Goal: Information Seeking & Learning: Compare options

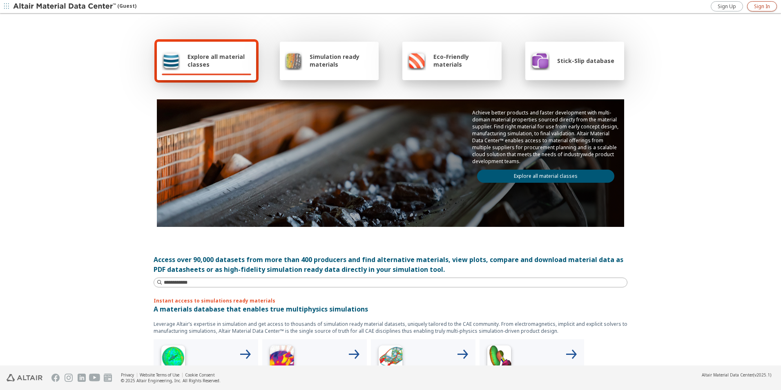
click at [759, 7] on span "Sign In" at bounding box center [762, 6] width 16 height 7
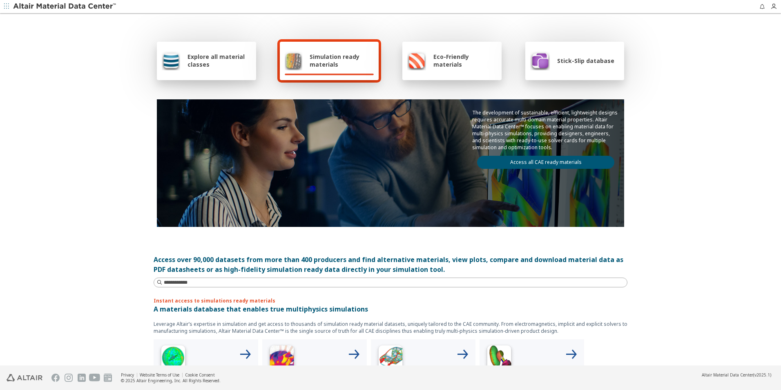
click at [121, 270] on div "Explore all material classes Simulation ready materials Eco-Friendly materials …" at bounding box center [390, 189] width 781 height 351
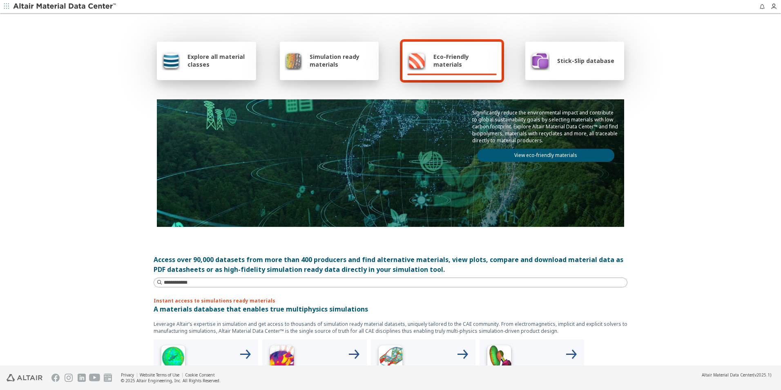
click at [181, 62] on div "Explore all material classes" at bounding box center [206, 61] width 89 height 20
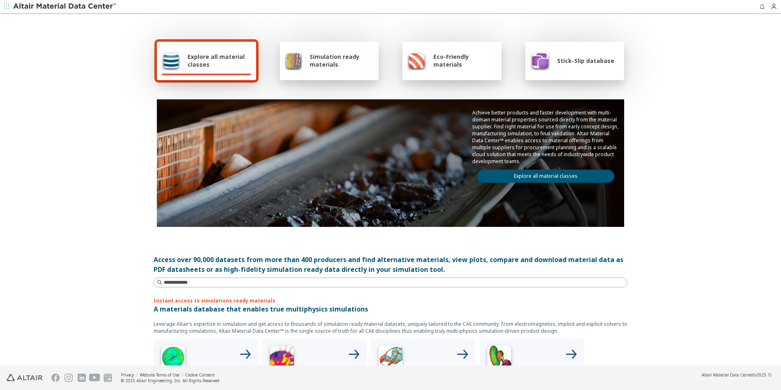
click at [556, 178] on link "Explore all material classes" at bounding box center [545, 176] width 137 height 13
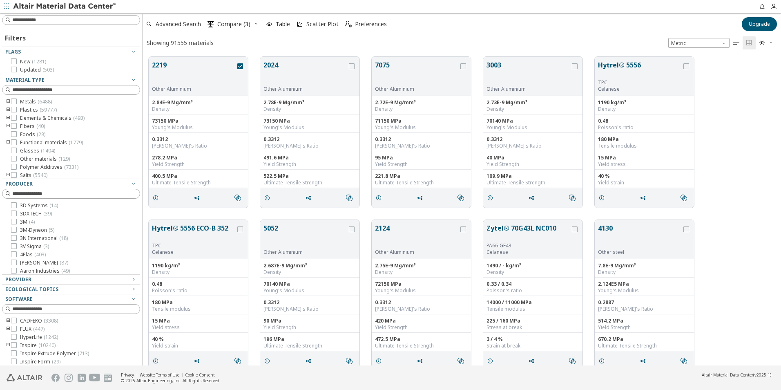
scroll to position [309, 633]
drag, startPoint x: 613, startPoint y: 31, endPoint x: 208, endPoint y: 22, distance: 404.7
click at [613, 31] on div "Advanced Search  Compare (3) Table Scatter Plot  Preferences" at bounding box center [440, 24] width 594 height 18
click at [130, 183] on icon "button" at bounding box center [133, 183] width 7 height 7
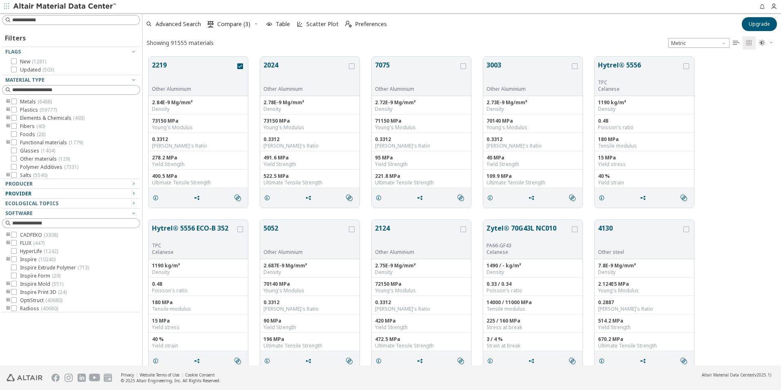
click at [134, 194] on icon "button" at bounding box center [133, 193] width 7 height 7
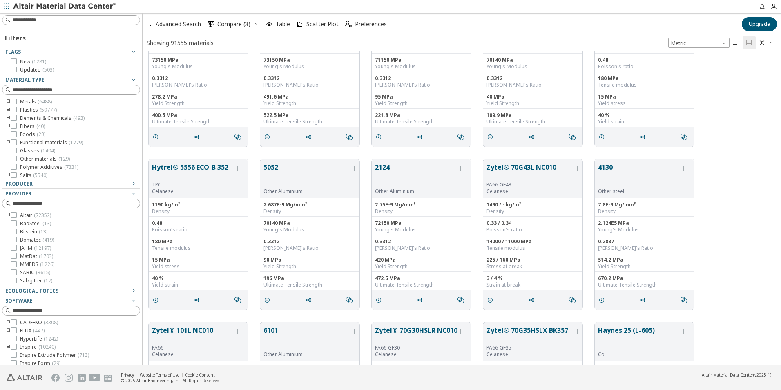
scroll to position [0, 0]
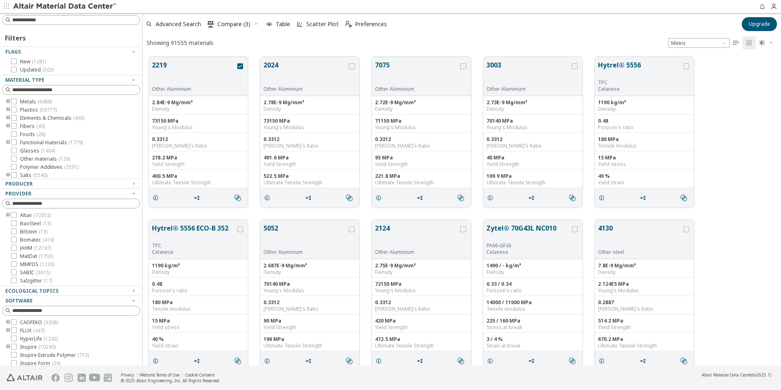
click at [474, 217] on div "Hytrel® 5556 ECO-B 352 TPC Celanese 1190 kg/m³ Density 0.48 Poisson's ratio 180…" at bounding box center [462, 295] width 639 height 163
click at [8, 215] on icon "toogle group" at bounding box center [8, 215] width 6 height 7
click at [653, 64] on button "Hytrel® 5556" at bounding box center [640, 69] width 84 height 19
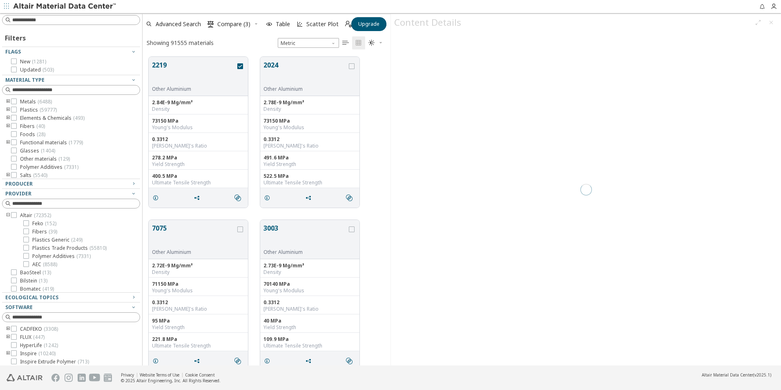
scroll to position [309, 242]
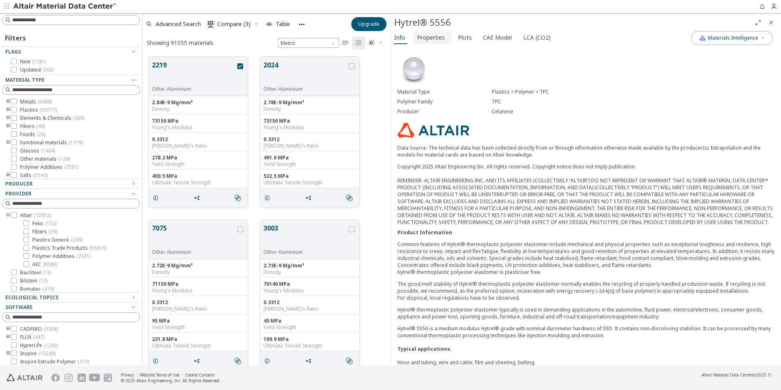
click at [436, 38] on span "Properties" at bounding box center [431, 37] width 28 height 13
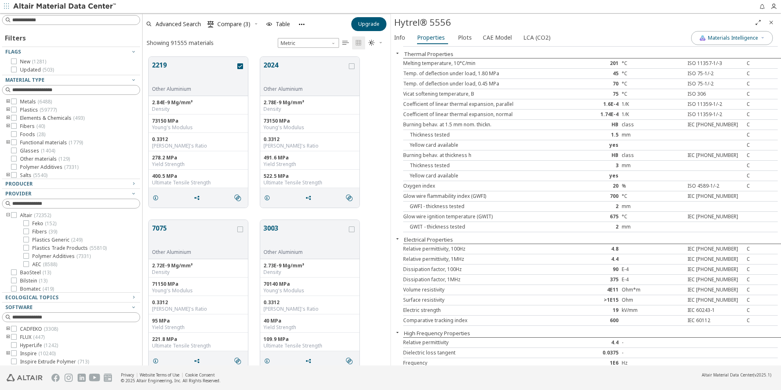
scroll to position [228, 0]
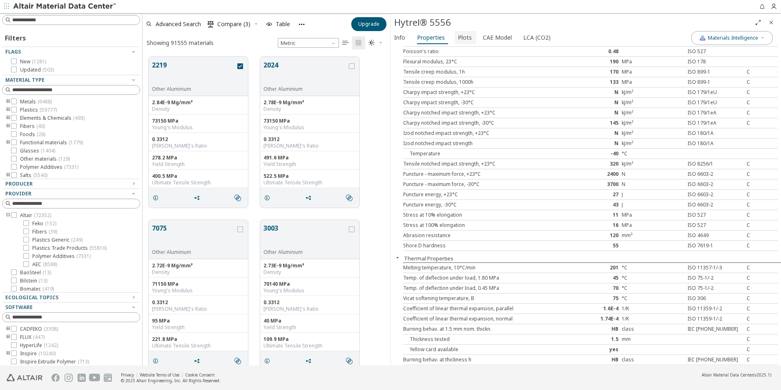
click at [467, 36] on span "Plots" at bounding box center [465, 37] width 14 height 13
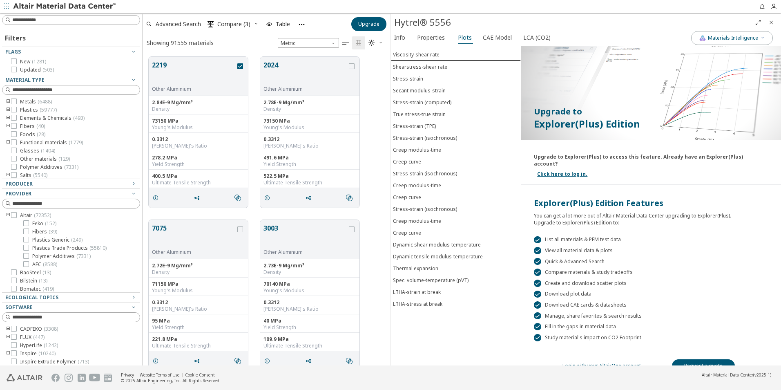
scroll to position [16, 0]
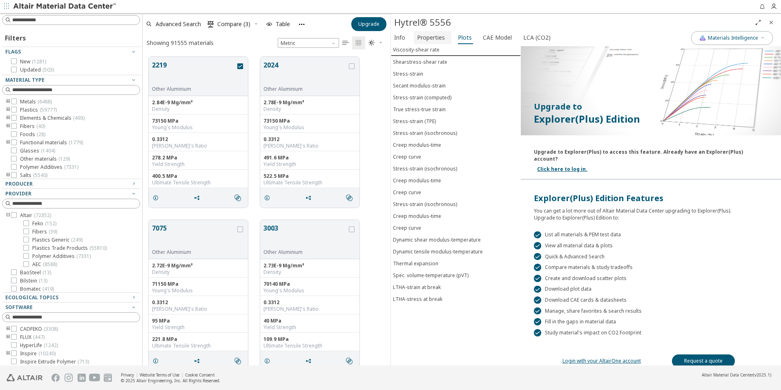
click at [438, 35] on span "Properties" at bounding box center [431, 37] width 28 height 13
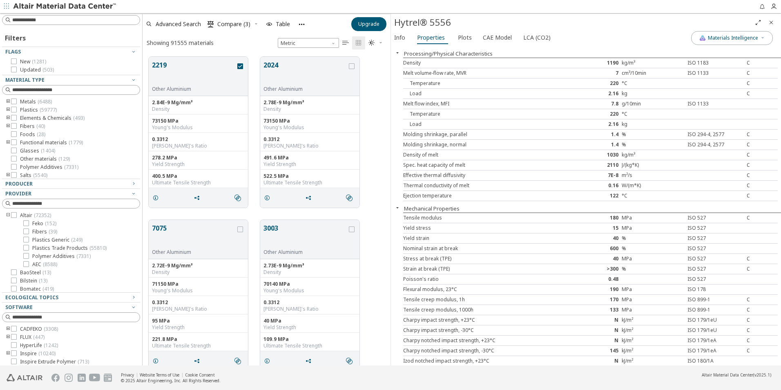
click at [397, 207] on icon "button" at bounding box center [397, 207] width 7 height 7
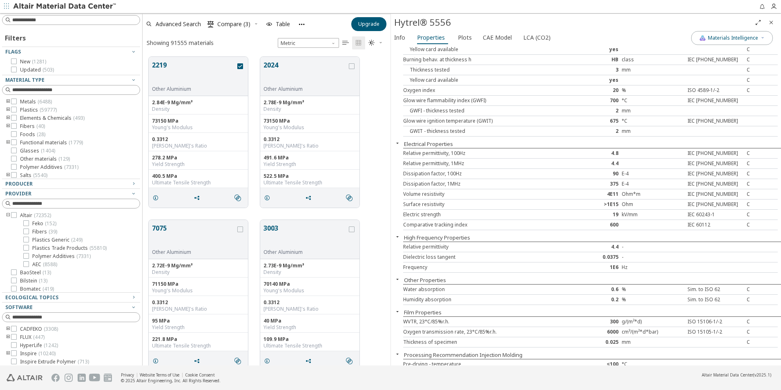
scroll to position [370, 0]
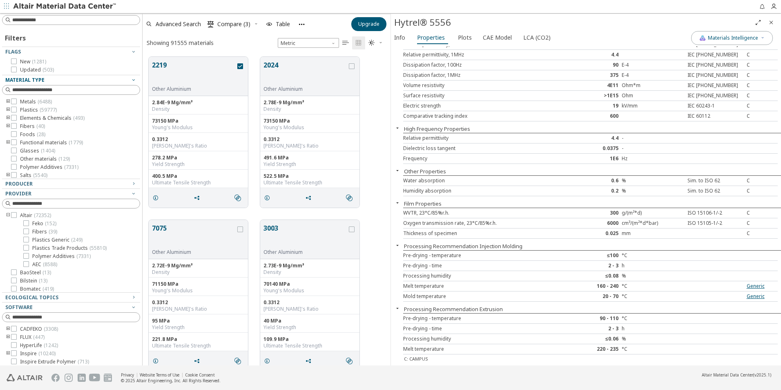
click at [130, 81] on icon "button" at bounding box center [133, 79] width 7 height 7
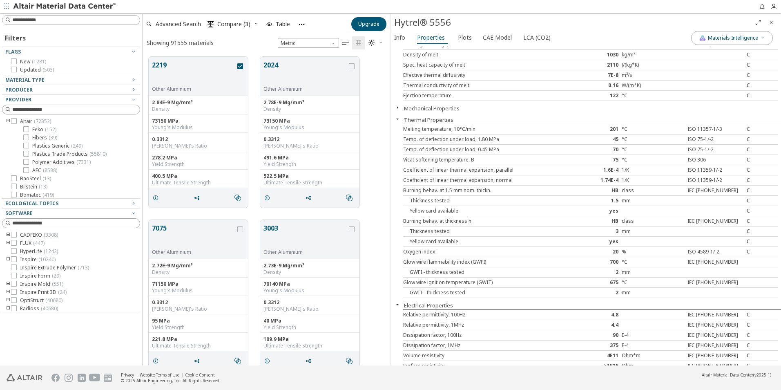
scroll to position [0, 0]
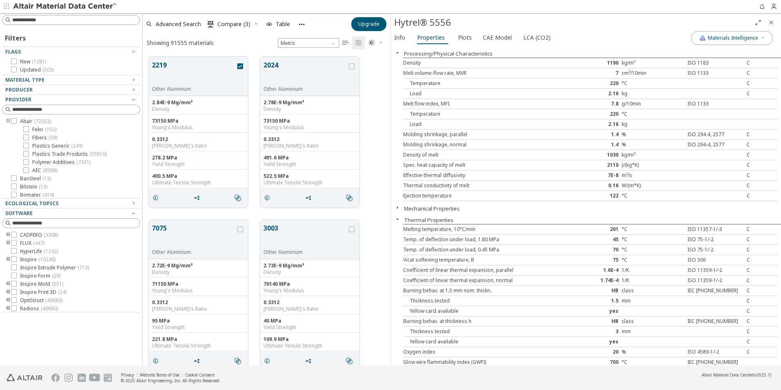
click at [398, 53] on icon "button" at bounding box center [397, 52] width 7 height 7
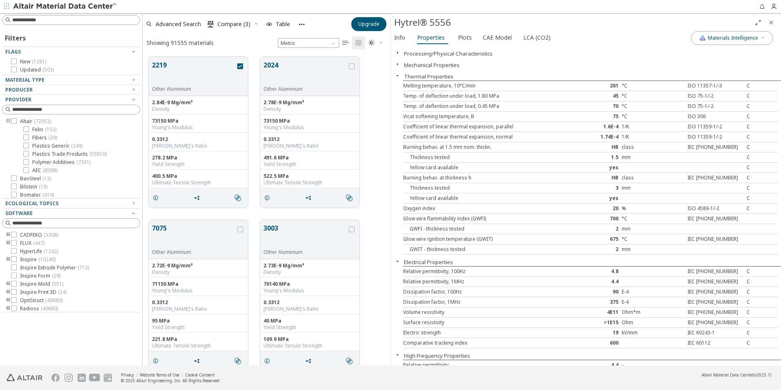
click at [398, 76] on icon "button" at bounding box center [397, 75] width 7 height 7
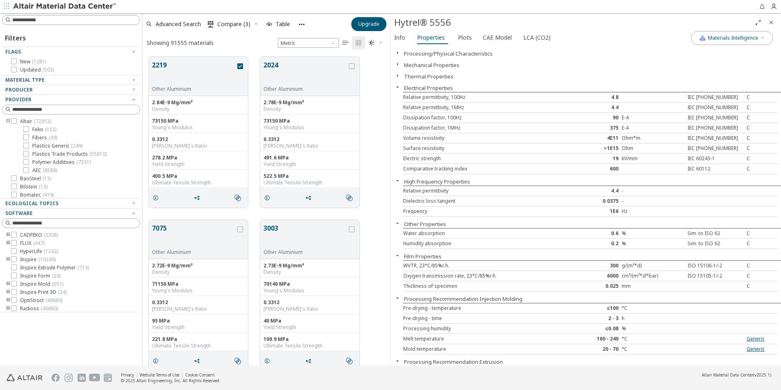
click at [398, 88] on icon "button" at bounding box center [397, 87] width 7 height 7
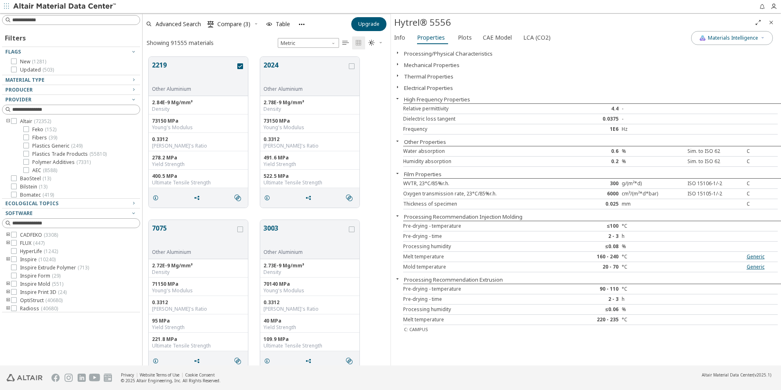
click at [398, 98] on icon "button" at bounding box center [397, 98] width 7 height 7
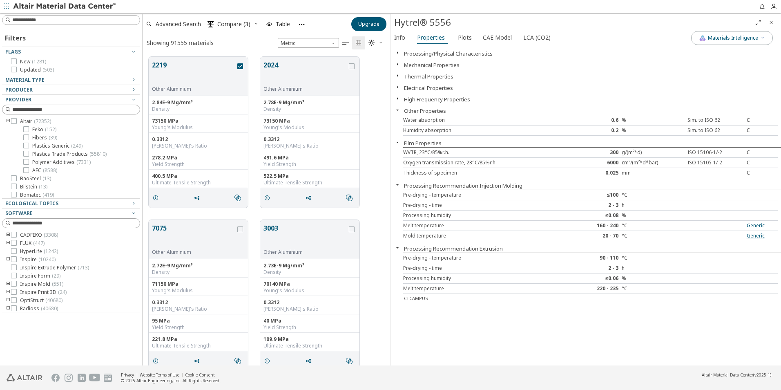
click at [397, 107] on icon "button" at bounding box center [397, 110] width 7 height 7
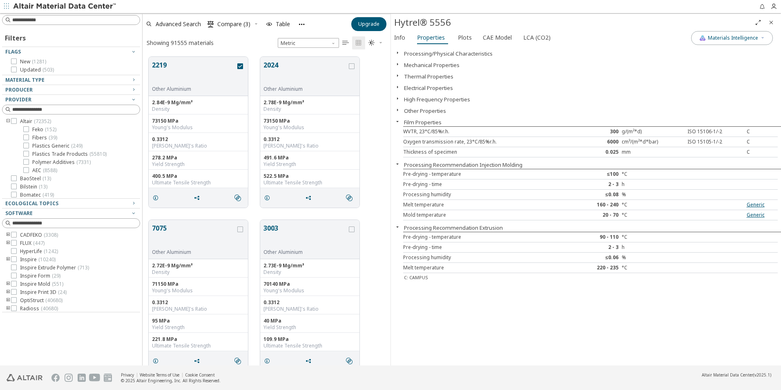
click at [398, 119] on icon "button" at bounding box center [397, 121] width 7 height 7
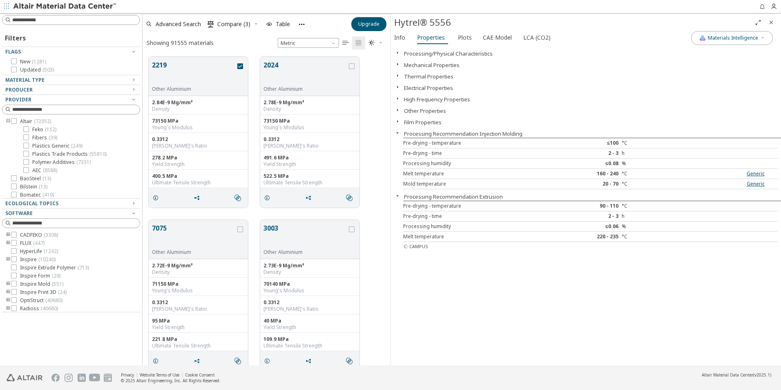
click at [398, 134] on icon "button" at bounding box center [397, 133] width 7 height 7
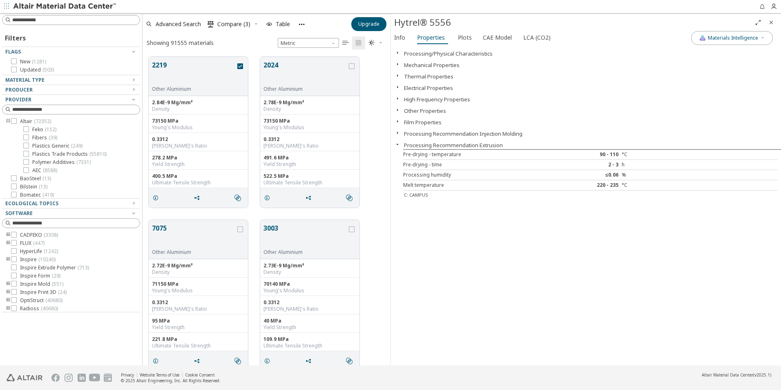
click at [456, 247] on div "Processing/Physical Characteristics Mechanical Properties Thermal Properties El…" at bounding box center [586, 205] width 390 height 319
click at [400, 37] on span "Info" at bounding box center [399, 37] width 11 height 13
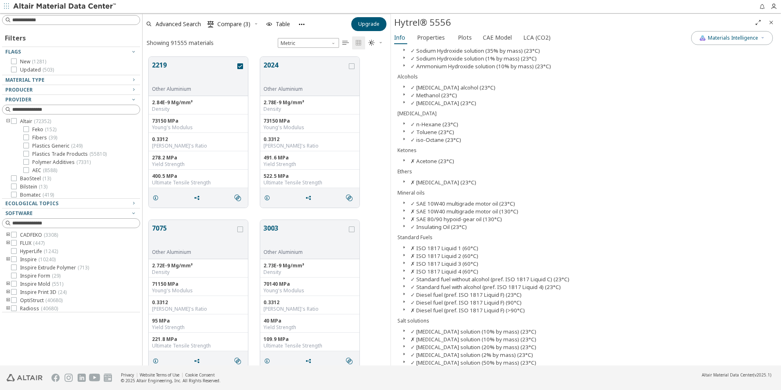
scroll to position [614, 0]
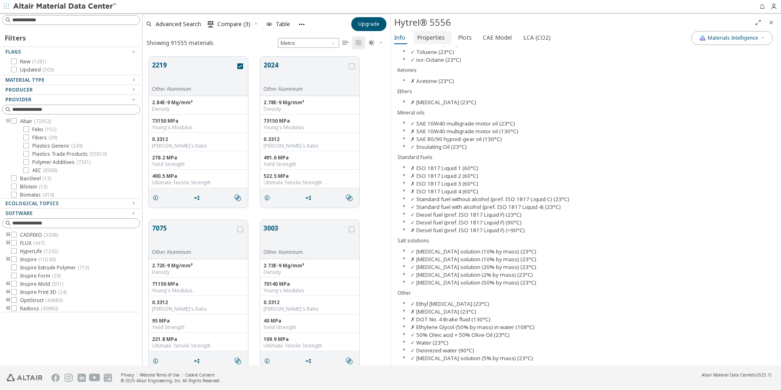
click at [442, 39] on span "Properties" at bounding box center [431, 37] width 28 height 13
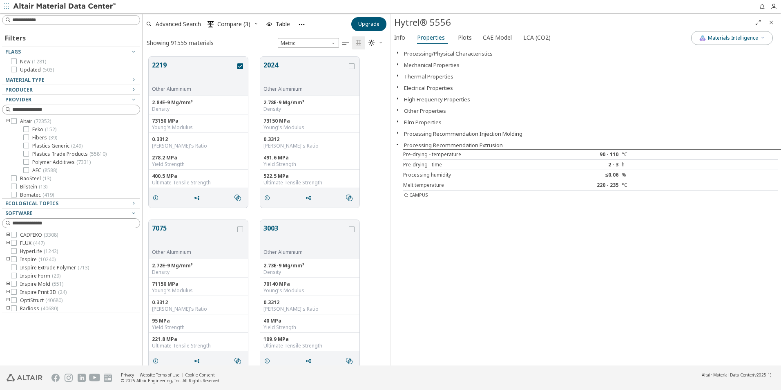
click at [476, 297] on div "Processing/Physical Characteristics Mechanical Properties Thermal Properties El…" at bounding box center [586, 205] width 390 height 319
click at [436, 266] on div "Processing/Physical Characteristics Mechanical Properties Thermal Properties El…" at bounding box center [586, 205] width 390 height 319
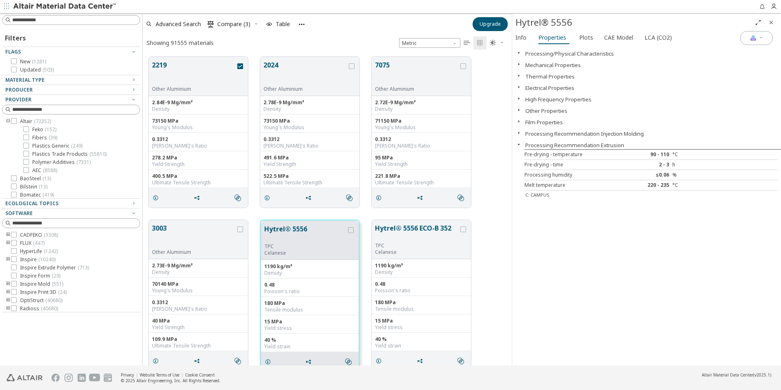
scroll to position [7, 7]
drag, startPoint x: 390, startPoint y: 271, endPoint x: 506, endPoint y: 277, distance: 116.2
click at [488, 272] on div "3003 Other Aluminium 2.73E-9 Mg/mm³ Density 70140 MPa Young's Modulus 0.3312 Po…" at bounding box center [325, 295] width 364 height 163
click at [531, 226] on div "Processing/Physical Characteristics Mechanical Properties Thermal Properties El…" at bounding box center [644, 205] width 274 height 319
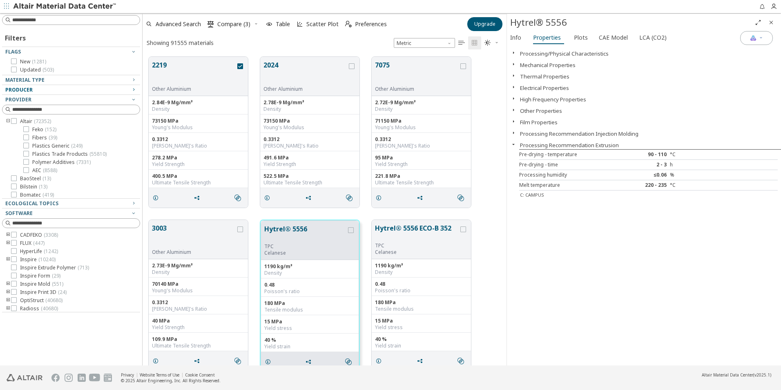
click at [135, 89] on icon "button" at bounding box center [133, 89] width 7 height 7
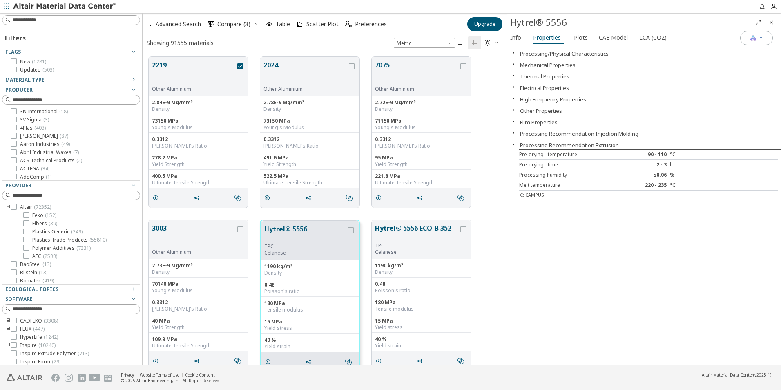
scroll to position [41, 0]
click at [130, 91] on icon "button" at bounding box center [133, 89] width 7 height 7
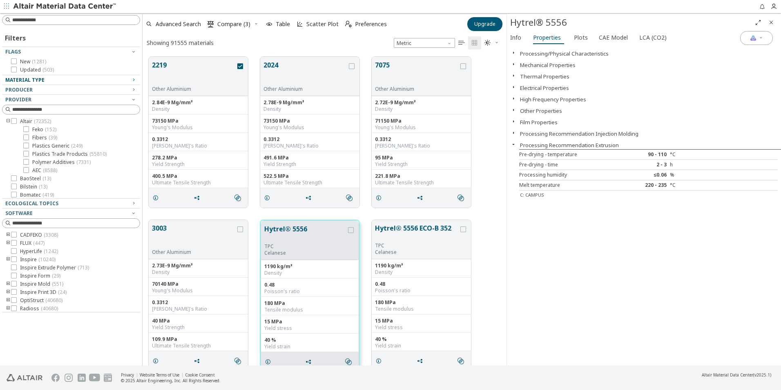
click at [134, 80] on icon "button" at bounding box center [133, 79] width 7 height 7
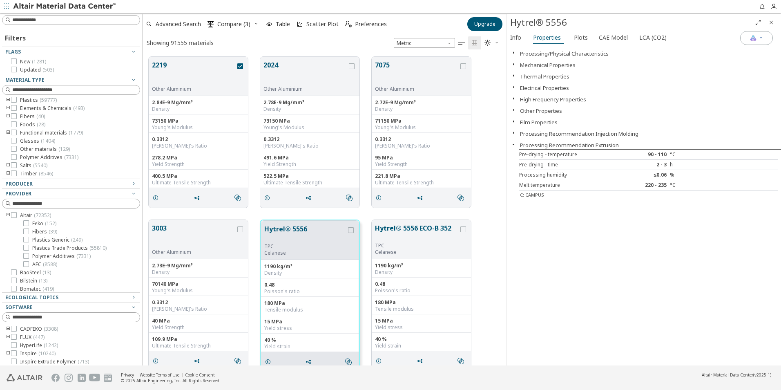
scroll to position [0, 0]
click at [7, 215] on icon "toogle group" at bounding box center [8, 215] width 6 height 7
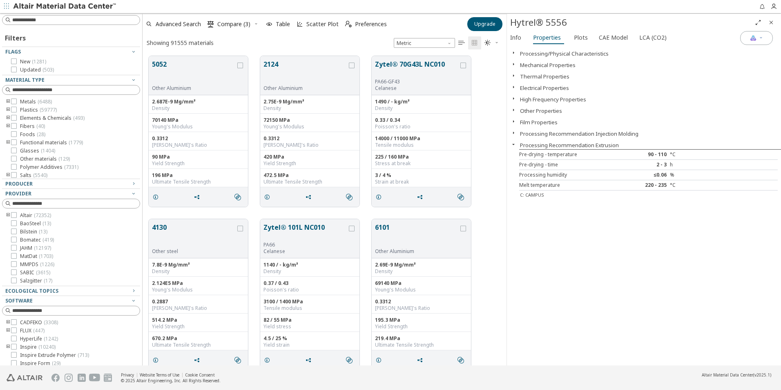
scroll to position [7, 7]
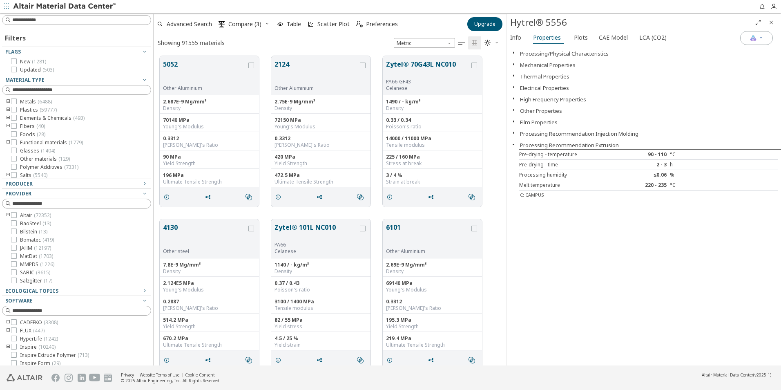
drag, startPoint x: 139, startPoint y: 306, endPoint x: 155, endPoint y: 321, distance: 21.4
click at [155, 321] on div "Filters Flags New ( 1281 ) Updated ( 503 ) Material Type Metals ( 6488 ) Plasti…" at bounding box center [390, 189] width 781 height 352
drag, startPoint x: 152, startPoint y: 316, endPoint x: 153, endPoint y: 344, distance: 27.8
click at [153, 344] on div "Filters Flags New ( 1281 ) Updated ( 503 ) Material Type Metals ( 6488 ) Plasti…" at bounding box center [390, 189] width 781 height 352
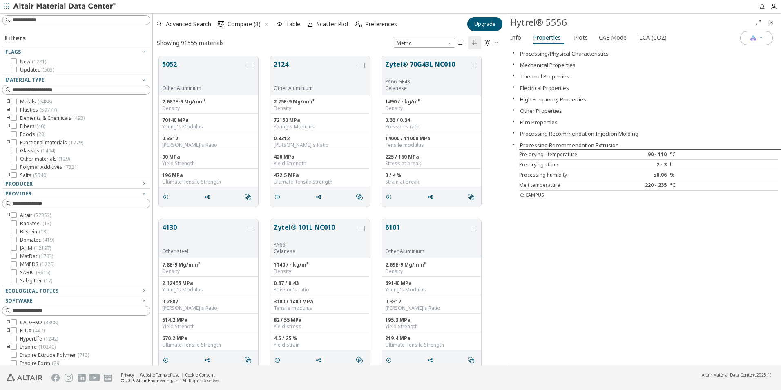
click at [150, 349] on div at bounding box center [150, 189] width 4 height 352
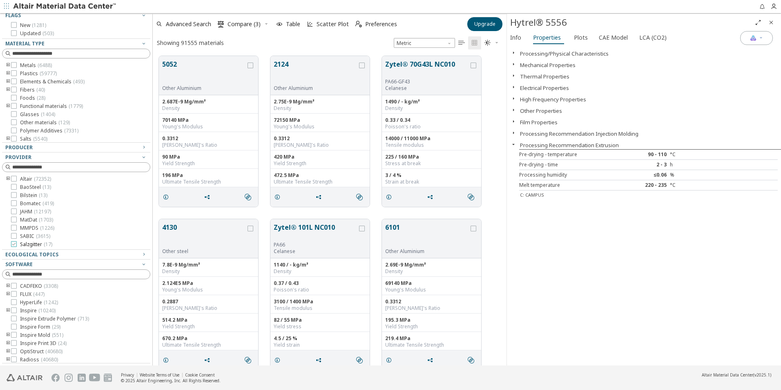
click at [13, 243] on icon at bounding box center [14, 244] width 6 height 6
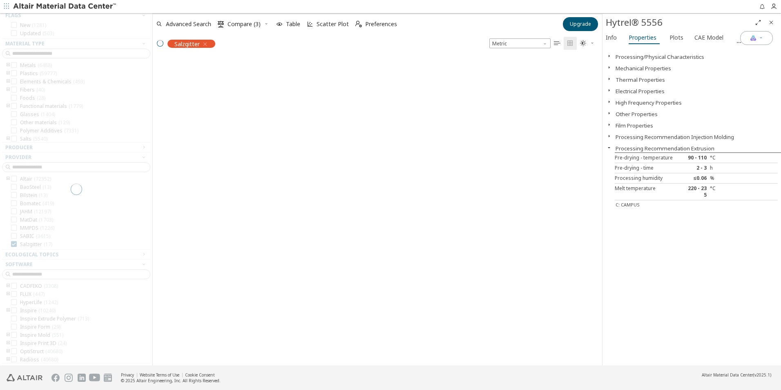
scroll to position [307, 448]
drag, startPoint x: 508, startPoint y: 255, endPoint x: 608, endPoint y: 255, distance: 100.1
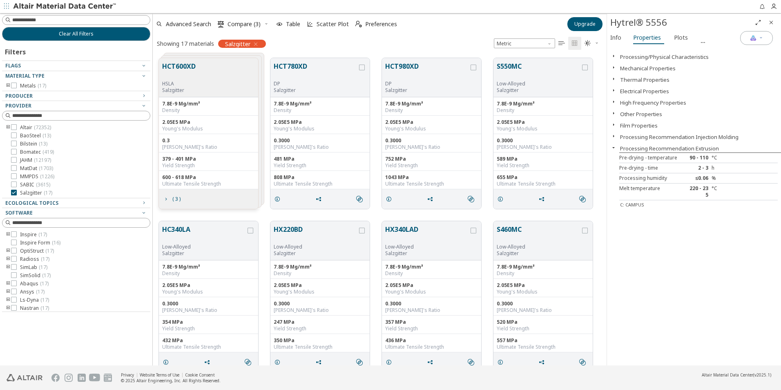
click at [8, 87] on div at bounding box center [74, 89] width 144 height 4
click at [143, 76] on icon "button" at bounding box center [144, 75] width 7 height 7
click at [143, 75] on icon "button" at bounding box center [144, 75] width 7 height 7
click at [14, 192] on icon at bounding box center [14, 193] width 6 height 6
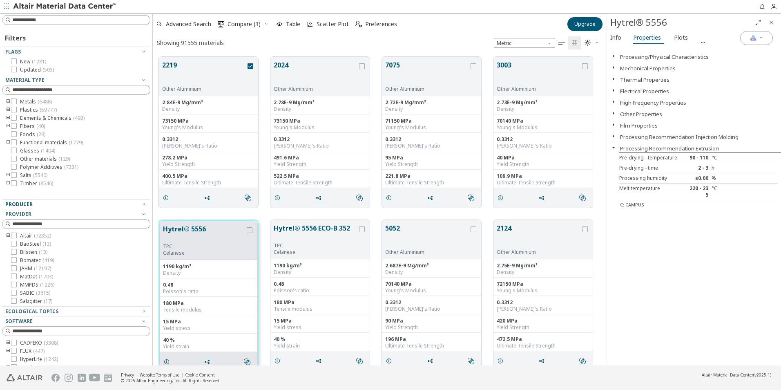
drag, startPoint x: 135, startPoint y: 177, endPoint x: 135, endPoint y: 199, distance: 22.1
click at [135, 199] on div "Filters Flags New ( 1281 ) Updated ( 503 ) Material Type Metals ( 6488 ) Plasti…" at bounding box center [76, 223] width 148 height 393
click at [266, 215] on div "Hytrel® 5556 TPC Celanese 1190 kg/m³ Density 0.48 Poisson's ratio 180 MPa Tensi…" at bounding box center [380, 295] width 454 height 163
click at [371, 212] on div "2219 Other Aluminium 2.84E-9 Mg/mm³ Density 73150 MPa Young's Modulus 0.3312 Po…" at bounding box center [380, 132] width 454 height 163
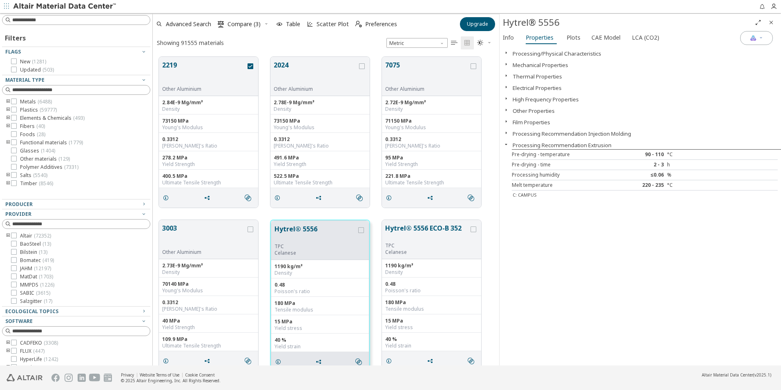
scroll to position [309, 340]
drag, startPoint x: 607, startPoint y: 244, endPoint x: 499, endPoint y: 256, distance: 108.5
click at [758, 40] on span "Materials Intelligence" at bounding box center [756, 38] width 13 height 7
click at [718, 58] on p "Fill data gaps using" at bounding box center [726, 57] width 93 height 10
click at [681, 266] on div "Processing/Physical Characteristics Mechanical Properties Thermal Properties El…" at bounding box center [640, 205] width 282 height 319
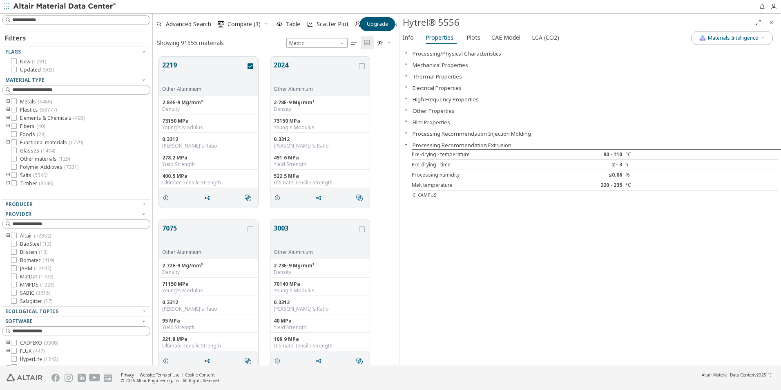
scroll to position [309, 228]
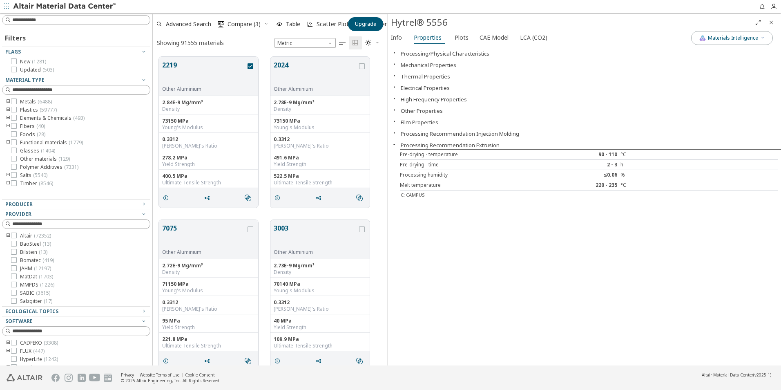
drag, startPoint x: 499, startPoint y: 103, endPoint x: 387, endPoint y: 108, distance: 111.7
click at [762, 39] on icon "button" at bounding box center [762, 37] width 5 height 5
click at [720, 74] on label "Generic data" at bounding box center [728, 76] width 34 height 12
click at [705, 74] on button "Generic data" at bounding box center [697, 76] width 16 height 8
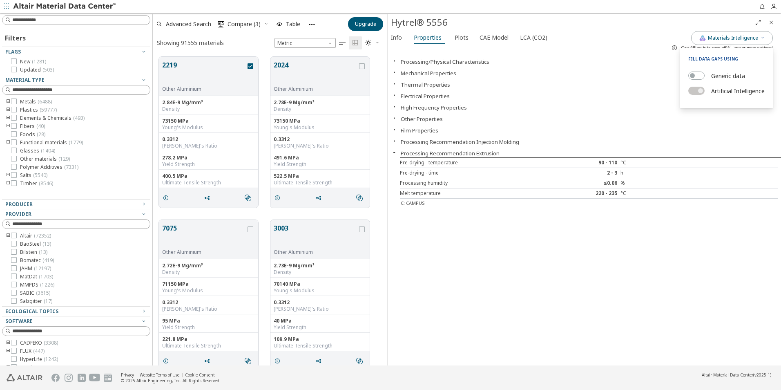
click at [675, 275] on div "Processing/Physical Characteristics Mechanical Properties Thermal Properties El…" at bounding box center [585, 209] width 394 height 311
click at [395, 60] on icon "button" at bounding box center [394, 61] width 7 height 7
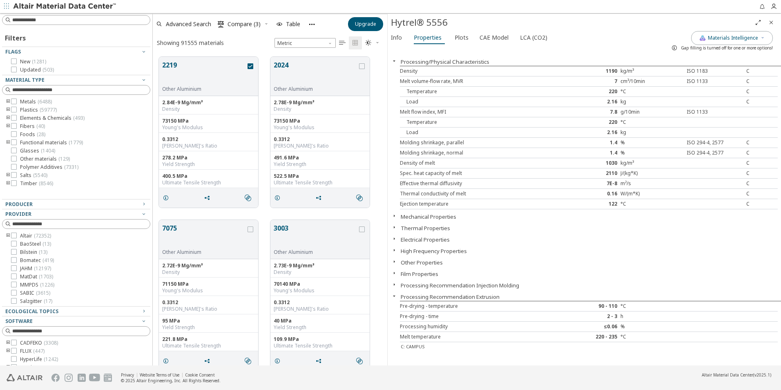
click at [396, 216] on icon "button" at bounding box center [394, 215] width 7 height 7
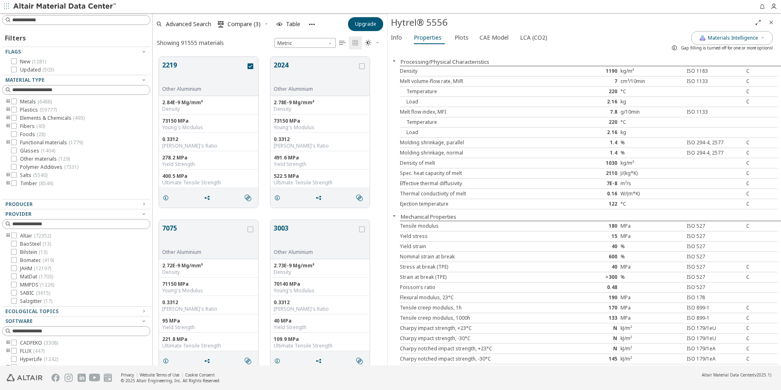
click at [397, 63] on icon "button" at bounding box center [394, 61] width 7 height 7
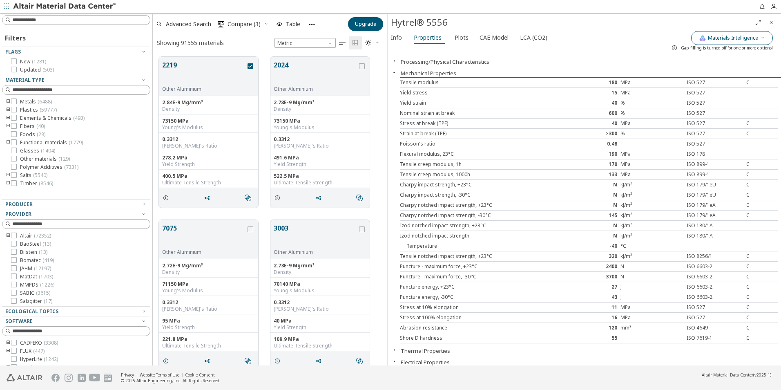
click at [730, 36] on span "Materials Intelligence" at bounding box center [733, 38] width 50 height 7
click at [696, 76] on button "Generic data" at bounding box center [697, 76] width 16 height 8
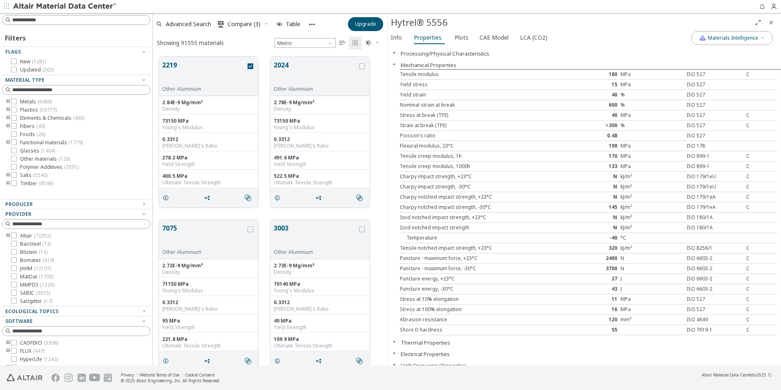
click at [459, 56] on button "Processing/Physical Characteristics" at bounding box center [445, 53] width 89 height 7
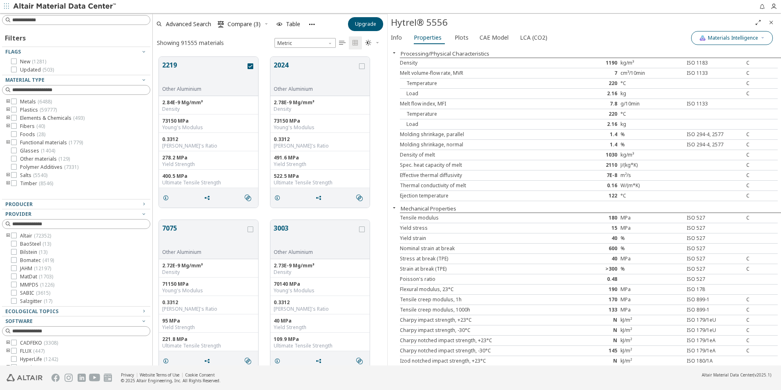
click at [727, 41] on span "Materials Intelligence" at bounding box center [733, 38] width 50 height 7
click at [696, 75] on button "Generic data" at bounding box center [697, 76] width 16 height 8
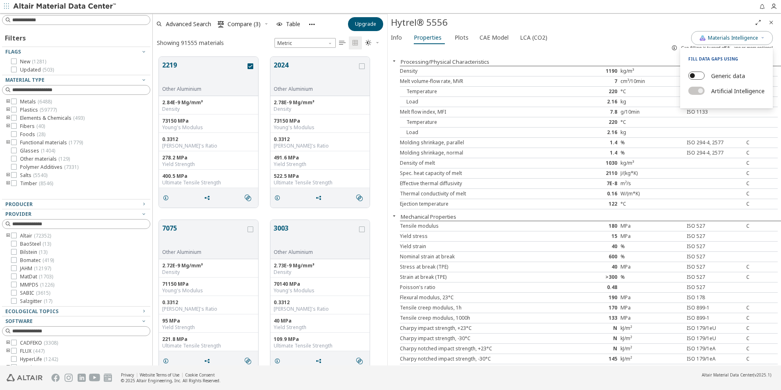
click at [698, 74] on button "Generic data" at bounding box center [697, 76] width 16 height 8
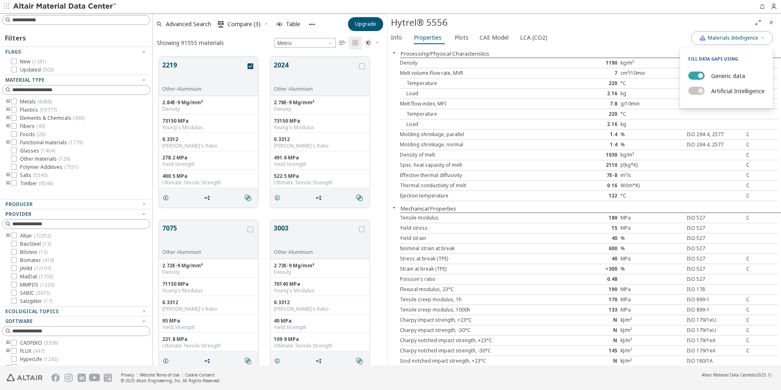
click at [698, 74] on span "button" at bounding box center [700, 75] width 5 height 5
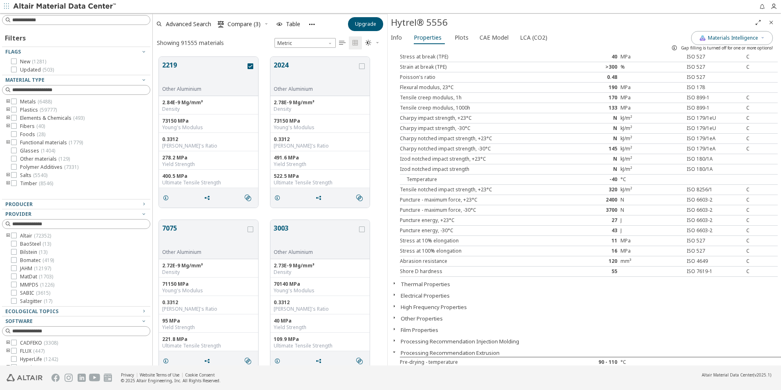
scroll to position [254, 0]
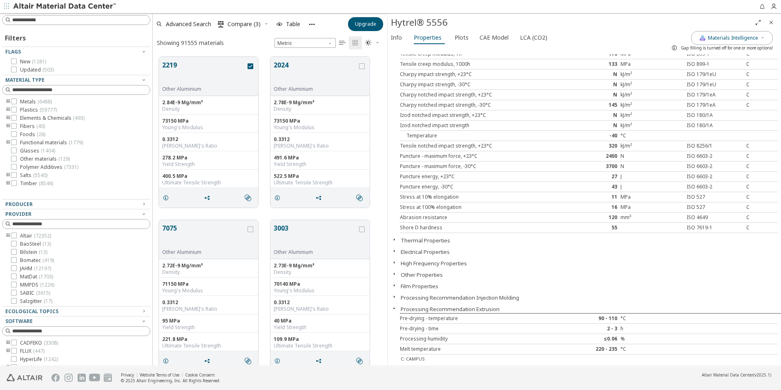
click at [416, 240] on button "Thermal Properties" at bounding box center [425, 240] width 49 height 7
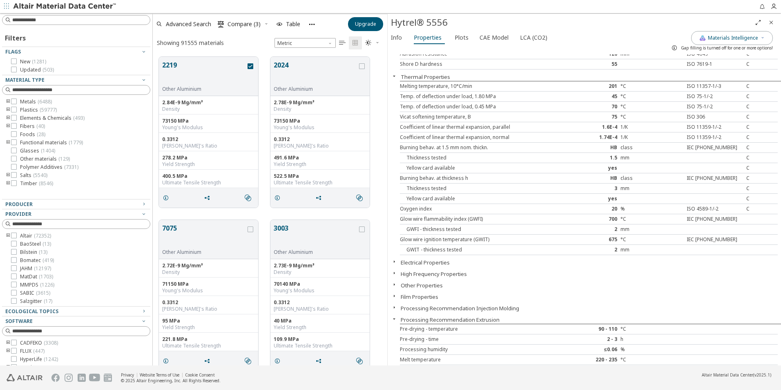
scroll to position [428, 0]
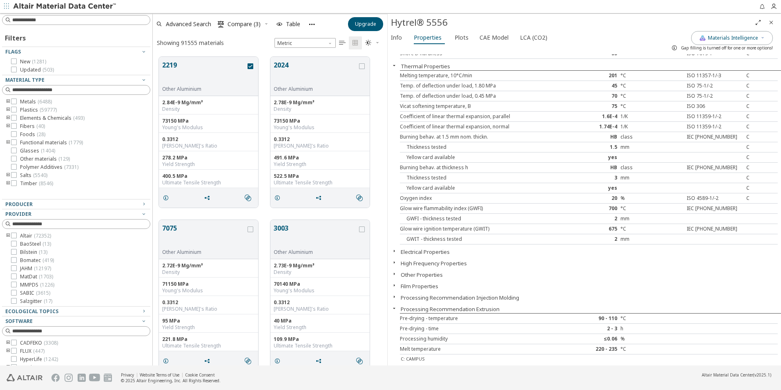
click at [417, 252] on button "Electrical Properties" at bounding box center [425, 251] width 49 height 7
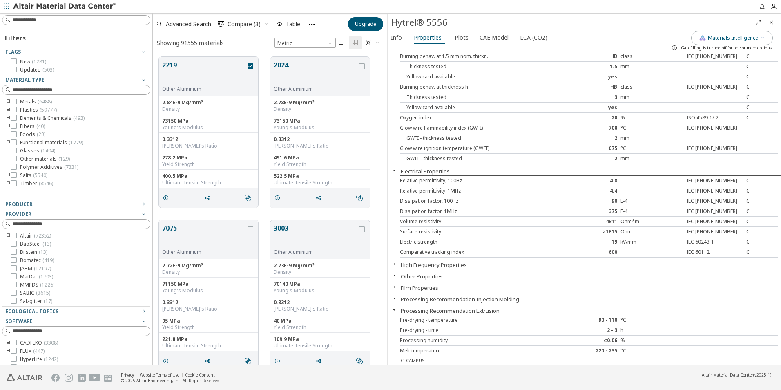
scroll to position [510, 0]
click at [418, 264] on button "High Frequency Properties" at bounding box center [434, 262] width 66 height 7
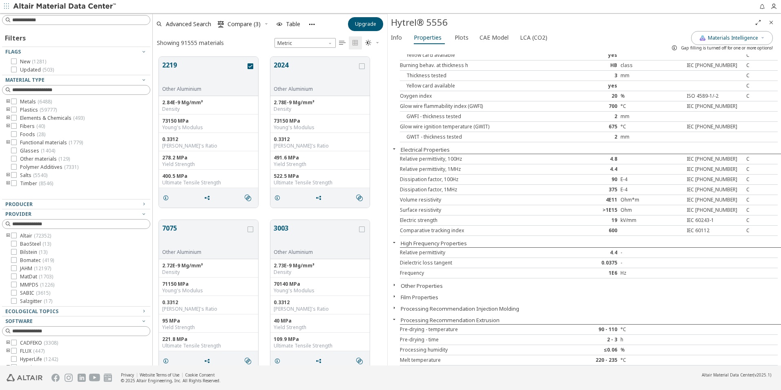
scroll to position [541, 0]
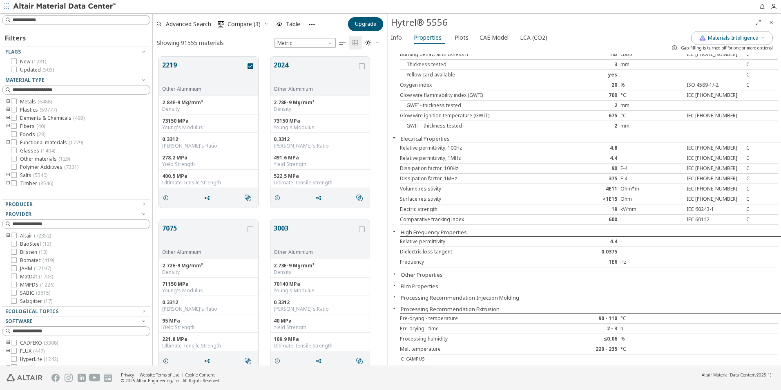
click at [418, 275] on button "Other Properties" at bounding box center [422, 274] width 42 height 7
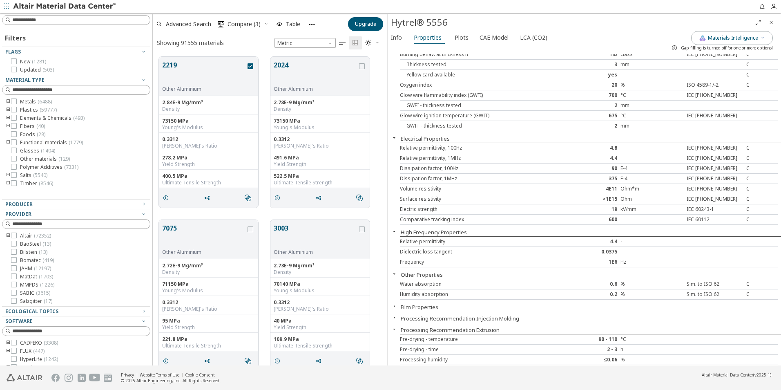
scroll to position [562, 0]
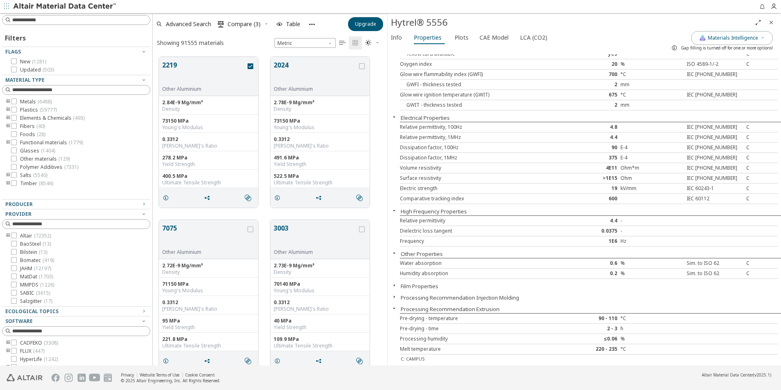
click at [423, 286] on button "Film Properties" at bounding box center [420, 285] width 38 height 7
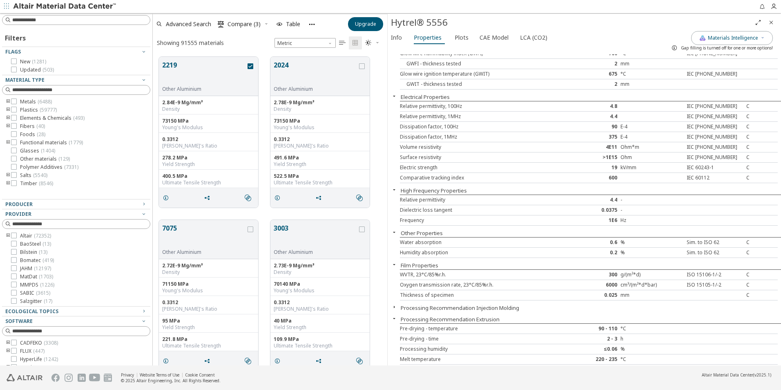
scroll to position [593, 0]
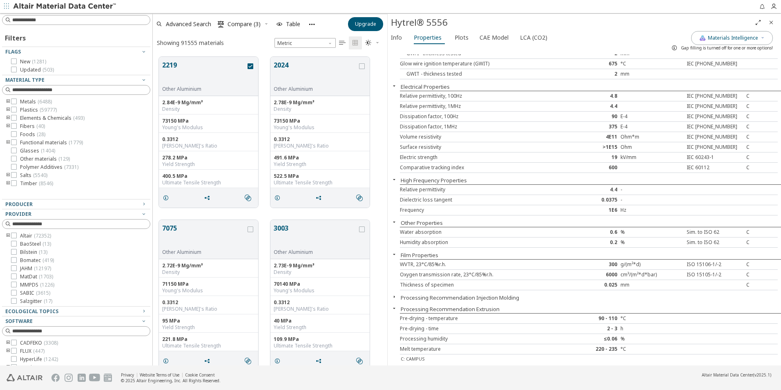
click at [448, 297] on button "Processing Recommendation Injection Molding" at bounding box center [460, 297] width 119 height 7
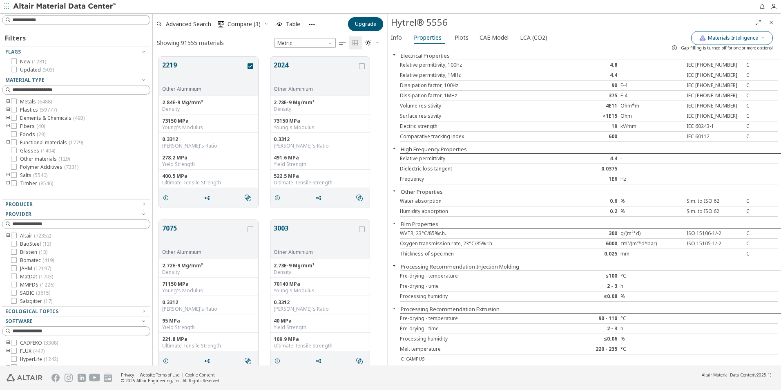
click at [724, 35] on span "Materials Intelligence" at bounding box center [733, 38] width 50 height 7
click at [697, 76] on button "Generic data" at bounding box center [697, 76] width 16 height 8
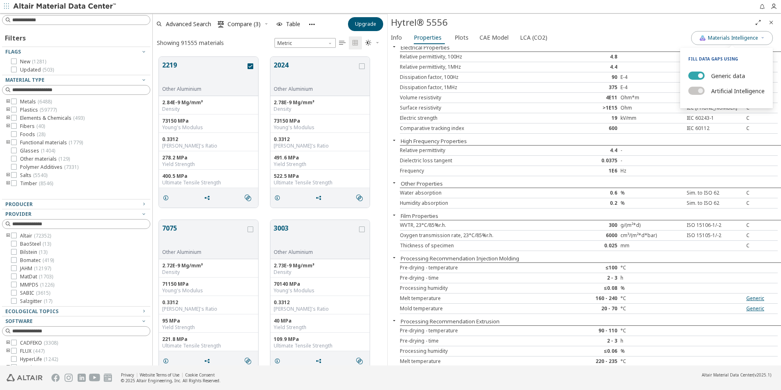
click at [698, 76] on span "button" at bounding box center [700, 75] width 5 height 5
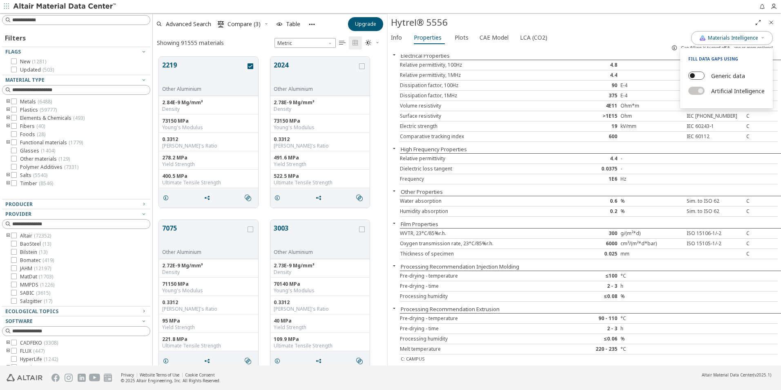
click at [697, 76] on button "Generic data" at bounding box center [697, 76] width 16 height 8
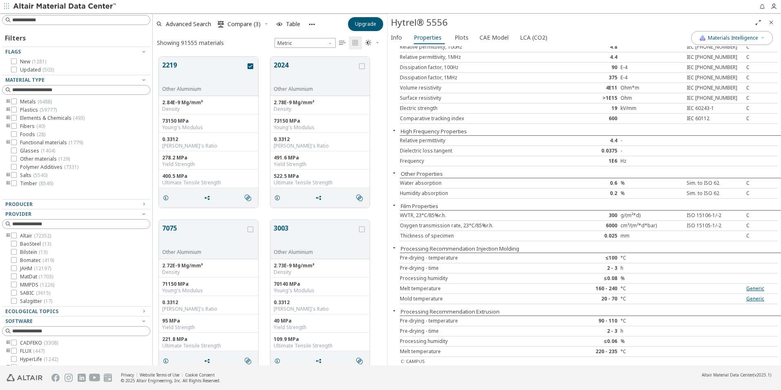
scroll to position [636, 0]
click at [753, 285] on link "Generic" at bounding box center [756, 285] width 18 height 7
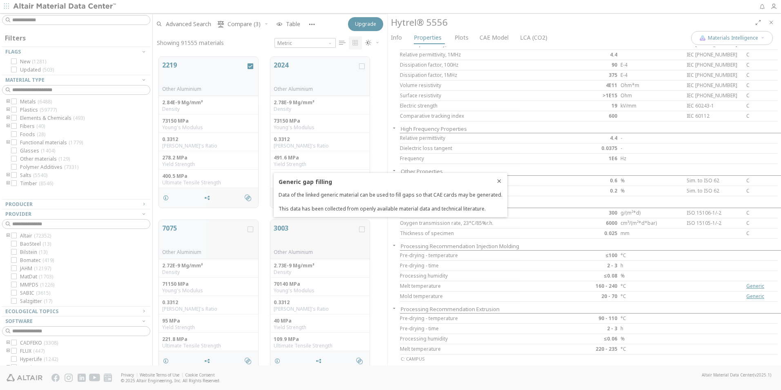
drag, startPoint x: 431, startPoint y: 194, endPoint x: 488, endPoint y: 210, distance: 59.5
click at [488, 210] on div "Generic gap filling Data of the linked generic material can be used to fill gap…" at bounding box center [391, 195] width 224 height 34
click at [498, 180] on h3 "Generic gap filling" at bounding box center [391, 182] width 224 height 8
click at [496, 179] on h3 "Generic gap filling" at bounding box center [391, 182] width 224 height 8
click at [750, 288] on div at bounding box center [390, 195] width 781 height 390
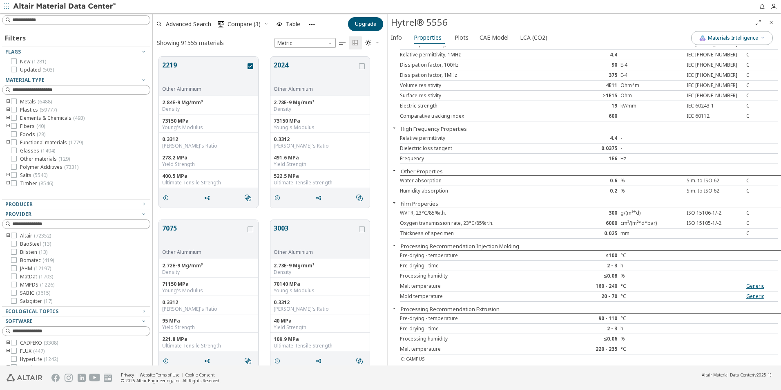
click at [692, 280] on div "Processing humidity ≤0.08 %" at bounding box center [589, 276] width 378 height 10
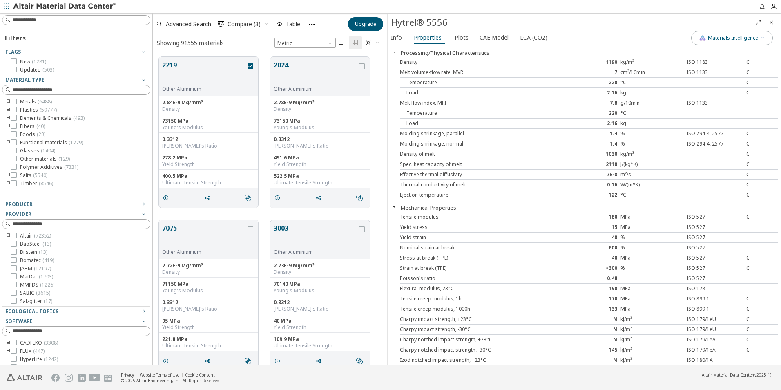
scroll to position [0, 0]
click at [465, 39] on span "Plots" at bounding box center [462, 37] width 14 height 13
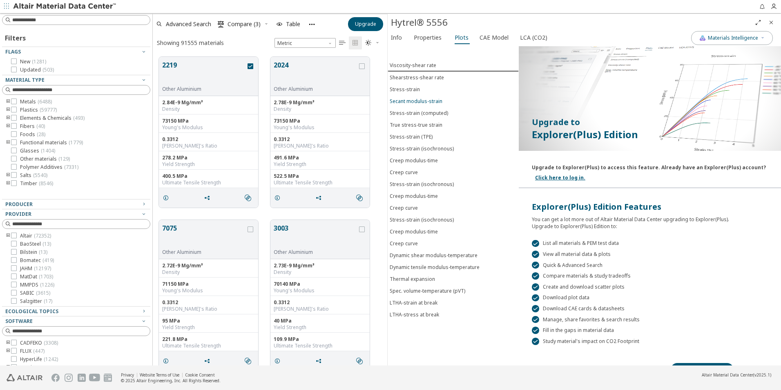
click at [427, 102] on div "Secant modulus-strain" at bounding box center [416, 101] width 53 height 7
click at [427, 123] on div "True stress-true strain" at bounding box center [416, 124] width 53 height 7
click at [721, 168] on div "Upgrade to Explorer(Plus) to access this feature. Already have an Explorer(Plus…" at bounding box center [649, 166] width 234 height 10
click at [654, 167] on div "Upgrade to Explorer(Plus) to access this feature. Already have an Explorer(Plus…" at bounding box center [649, 166] width 234 height 10
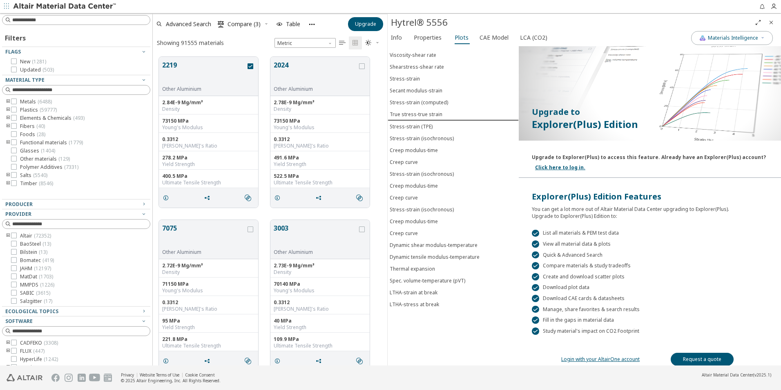
scroll to position [16, 0]
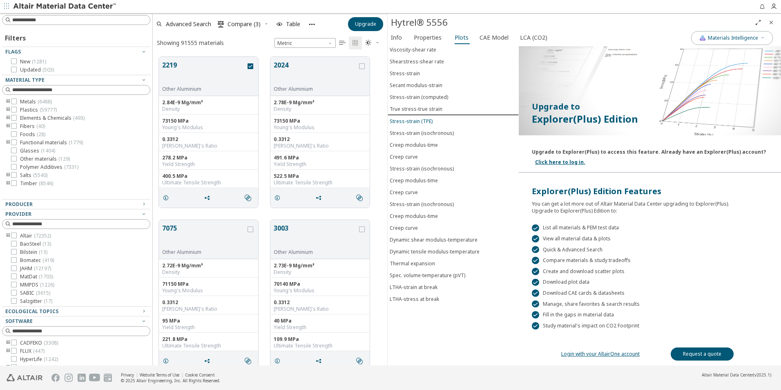
click at [416, 119] on div "Stress-strain (TPE)" at bounding box center [411, 121] width 43 height 7
click at [416, 134] on div "Stress-strain (isochronous)" at bounding box center [422, 133] width 64 height 7
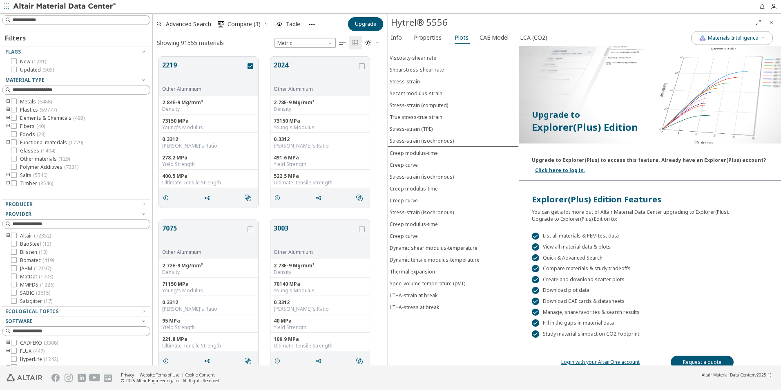
scroll to position [0, 0]
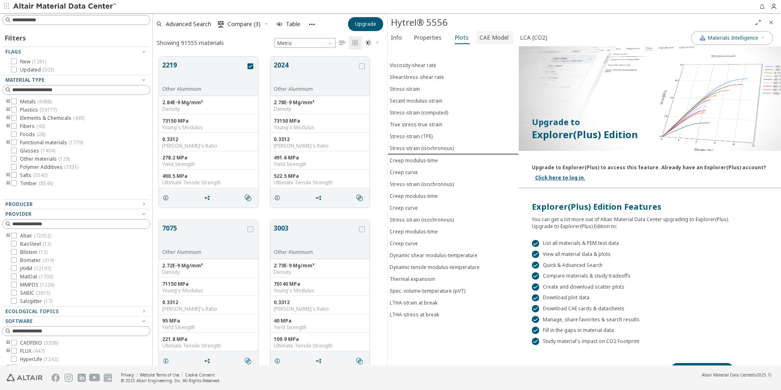
click at [499, 38] on span "CAE Model" at bounding box center [494, 37] width 29 height 13
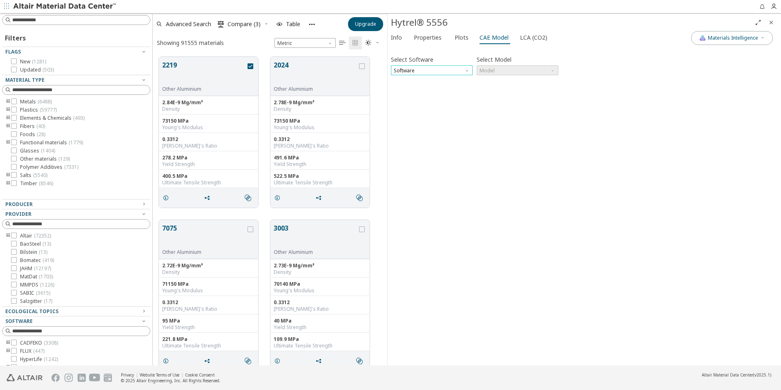
click at [446, 71] on span "Software" at bounding box center [432, 70] width 82 height 10
click at [414, 149] on span "Ansys" at bounding box center [431, 149] width 75 height 6
click at [505, 69] on span "Model" at bounding box center [518, 70] width 82 height 10
click at [494, 82] on span "Elastic" at bounding box center [488, 80] width 15 height 7
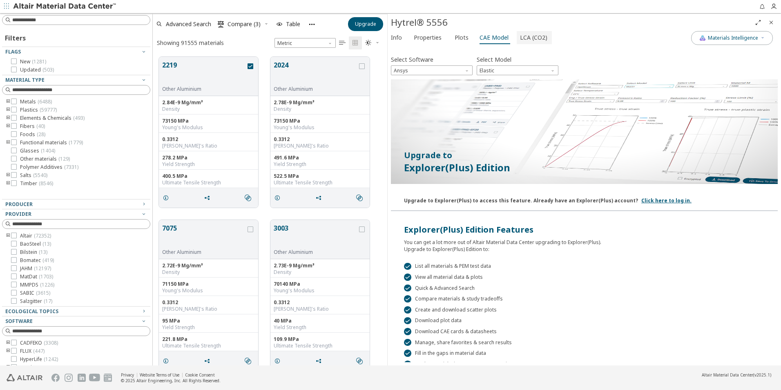
click at [530, 33] on span "LCA (CO2)" at bounding box center [533, 37] width 27 height 13
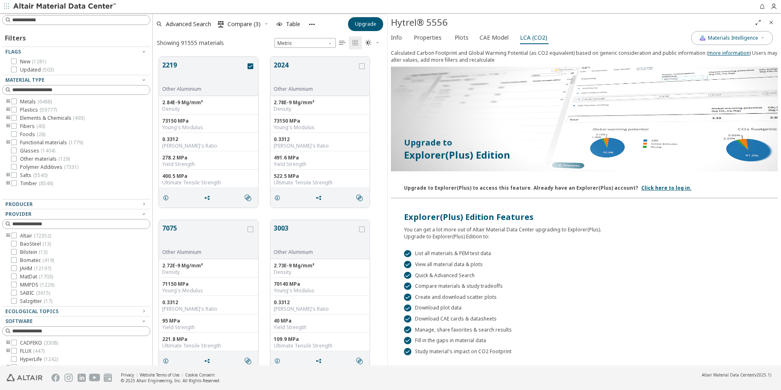
scroll to position [26, 0]
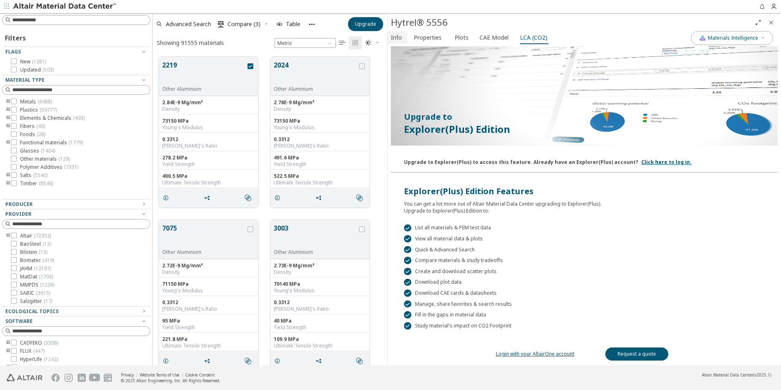
click at [398, 36] on span "Info" at bounding box center [396, 37] width 11 height 13
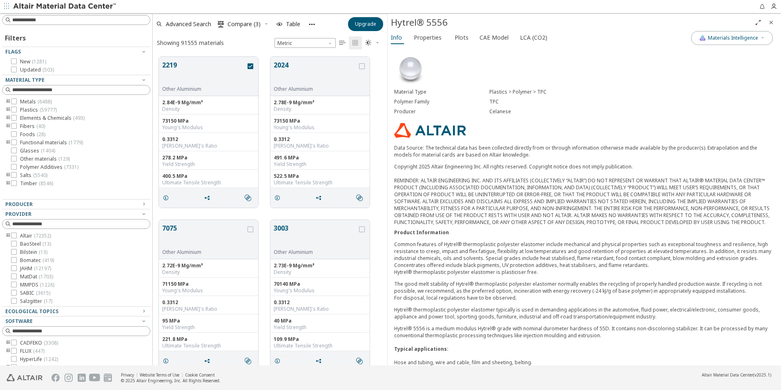
click at [619, 169] on div "Copyright 2025 Altair Engineering Inc. All rights reserved. Copyright notice do…" at bounding box center [584, 194] width 380 height 63
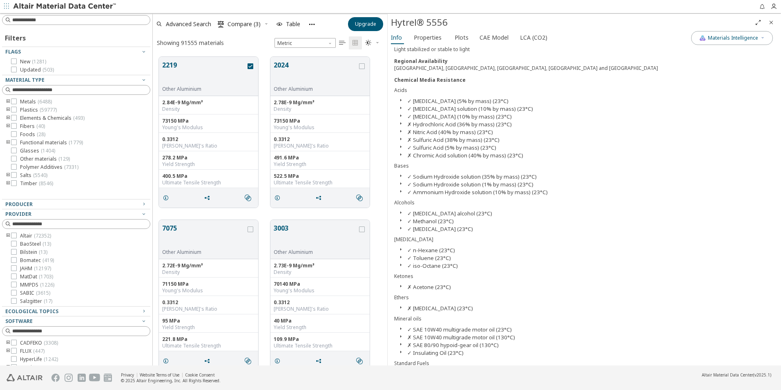
scroll to position [409, 0]
drag, startPoint x: 447, startPoint y: 109, endPoint x: 525, endPoint y: 237, distance: 149.8
click at [511, 222] on div "Acids ✓ [MEDICAL_DATA] (5% by mass) (23°C) ✓ [MEDICAL_DATA] solution (10% by ma…" at bounding box center [584, 326] width 380 height 481
click at [531, 240] on div "Acids ✓ [MEDICAL_DATA] (5% by mass) (23°C) ✓ [MEDICAL_DATA] solution (10% by ma…" at bounding box center [584, 326] width 380 height 481
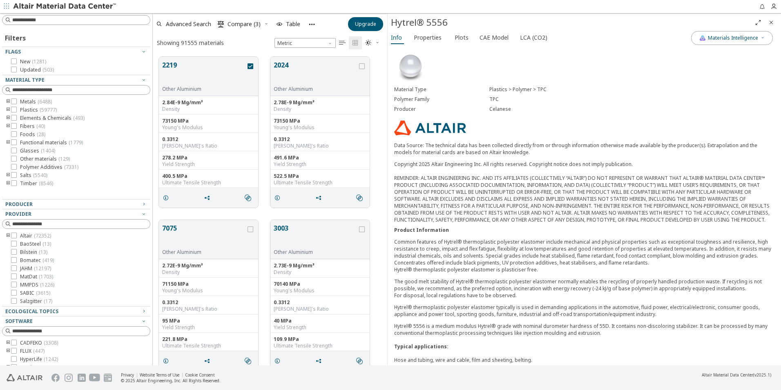
scroll to position [0, 0]
click at [361, 67] on icon "grid" at bounding box center [362, 66] width 6 height 6
click at [244, 24] on span "Compare (4)" at bounding box center [244, 24] width 33 height 6
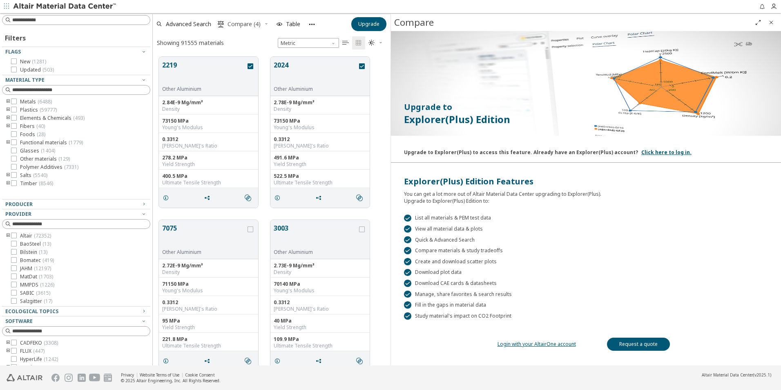
scroll to position [309, 232]
click at [258, 25] on span "Compare (4)" at bounding box center [244, 24] width 33 height 6
click at [265, 25] on icon "button" at bounding box center [266, 23] width 5 height 5
click at [245, 38] on span "Clear Selections" at bounding box center [256, 40] width 56 height 13
click at [772, 21] on icon "Close" at bounding box center [771, 22] width 7 height 7
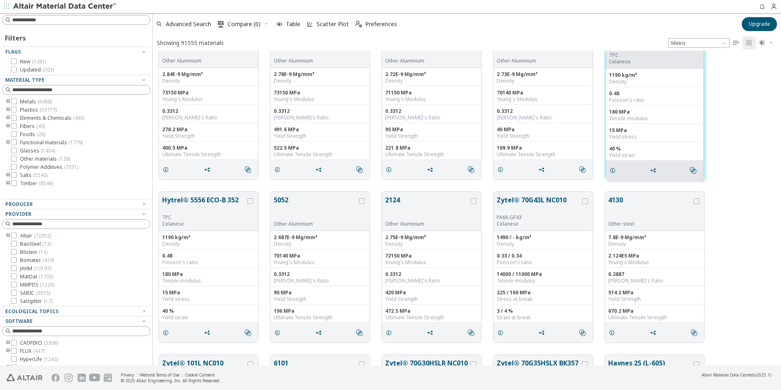
scroll to position [0, 0]
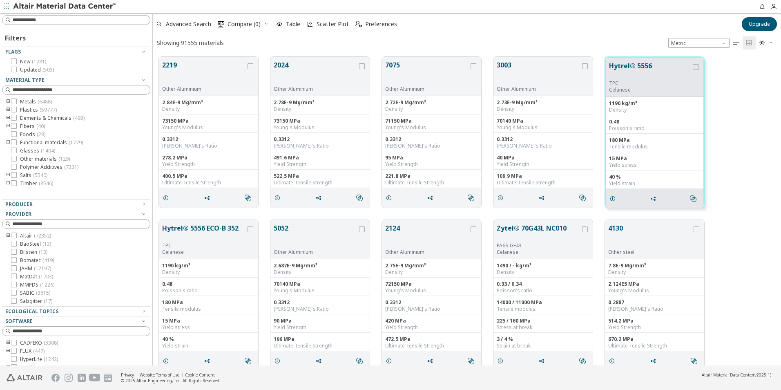
click at [736, 256] on div "Hytrel® 5556 ECO-B 352 TPC Celanese 1190 kg/m³ Density 0.48 Poisson's ratio 180…" at bounding box center [467, 295] width 628 height 163
click at [14, 102] on icon at bounding box center [14, 101] width 6 height 6
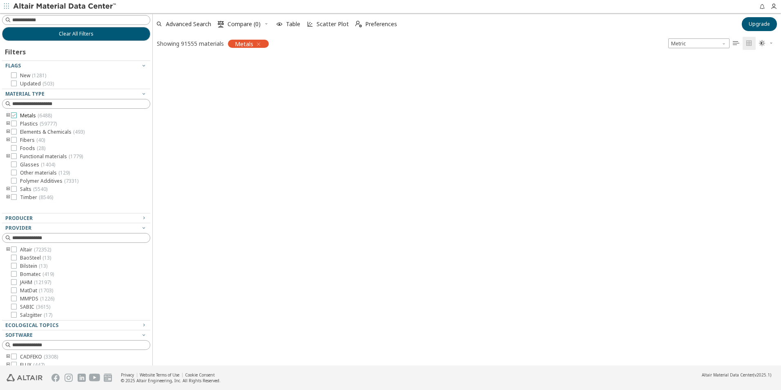
scroll to position [307, 622]
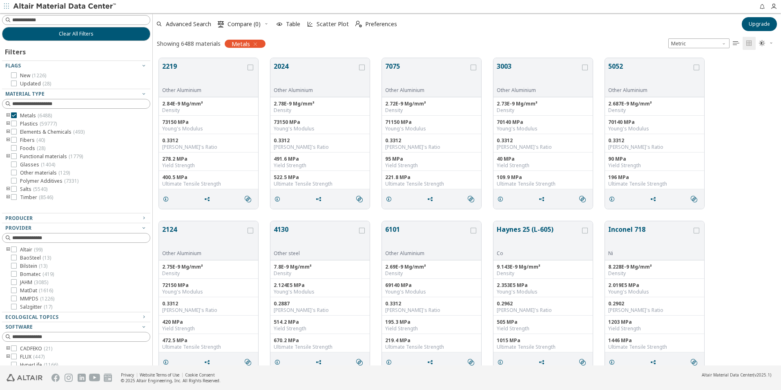
click at [8, 114] on icon "toogle group" at bounding box center [8, 115] width 6 height 7
click at [25, 133] on icon at bounding box center [26, 132] width 6 height 6
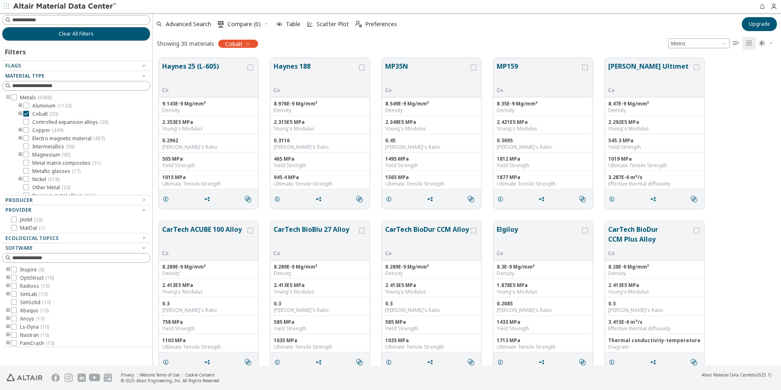
click at [20, 113] on icon "toogle group" at bounding box center [21, 114] width 6 height 7
click at [286, 27] on span "Table" at bounding box center [293, 24] width 14 height 6
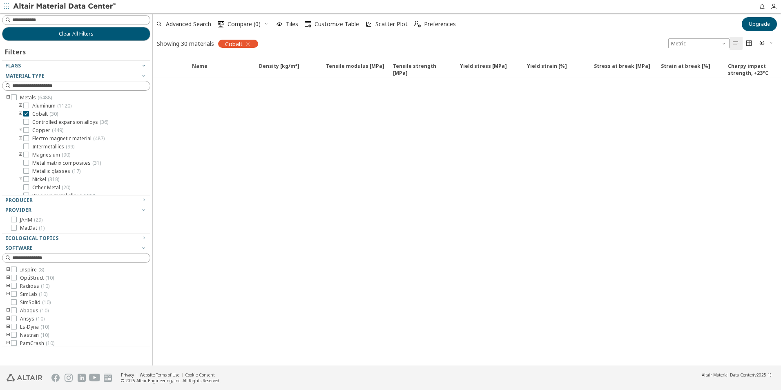
click at [161, 99] on icon "" at bounding box center [161, 99] width 7 height 7
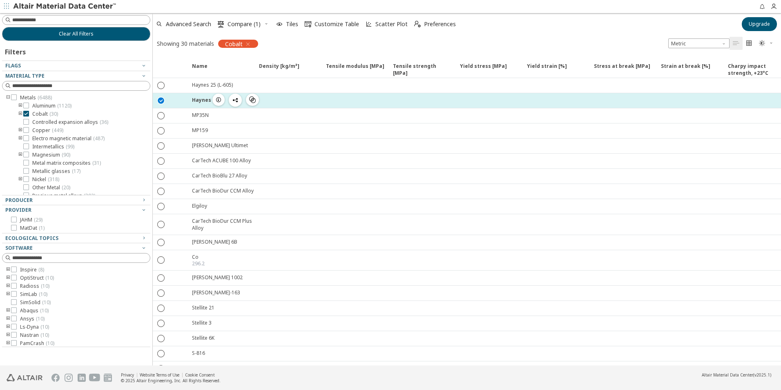
click at [291, 98] on div at bounding box center [287, 100] width 67 height 15
click at [293, 100] on div at bounding box center [287, 100] width 67 height 15
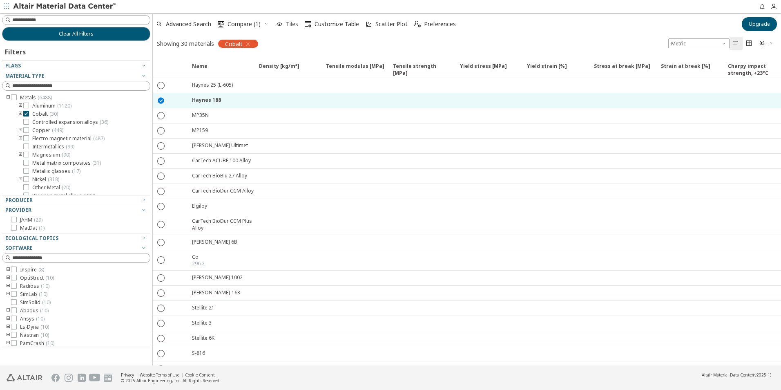
click at [288, 25] on span "Tiles" at bounding box center [292, 24] width 12 height 6
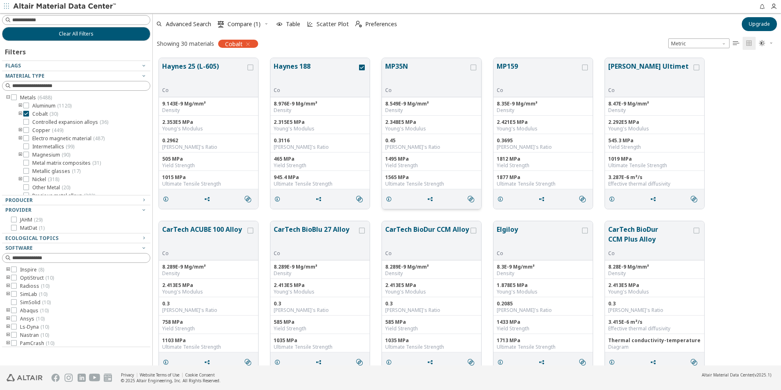
scroll to position [307, 622]
click at [727, 206] on div "[PERSON_NAME] 25 (L-605) Co 9.143E-9 Mg/mm³ Density 2.353E5 MPa Young's Modulus…" at bounding box center [467, 133] width 628 height 163
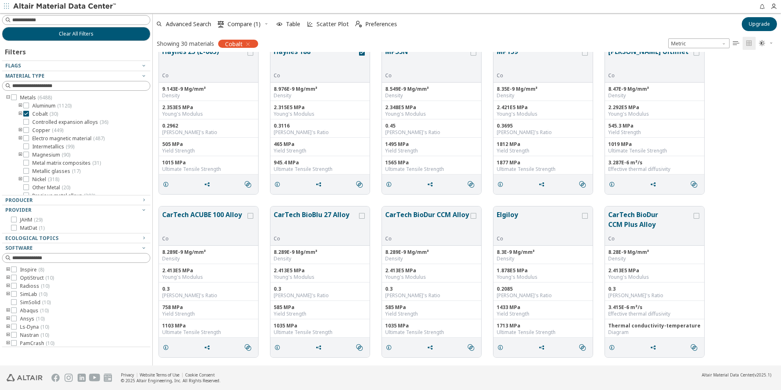
scroll to position [0, 0]
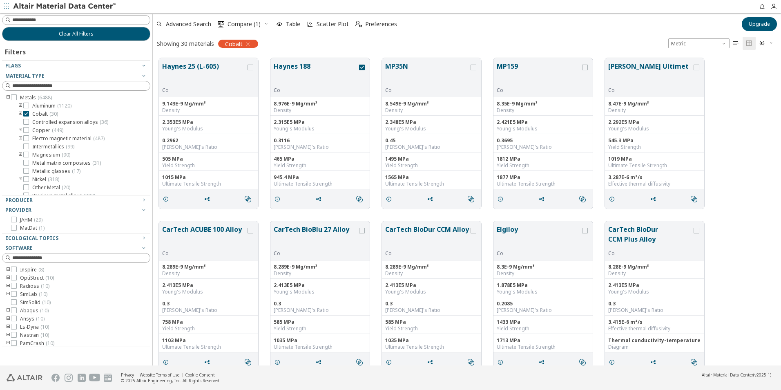
click at [718, 250] on div "CarTech ACUBE 100 Alloy Co 8.289E-9 Mg/mm³ Density 2.413E5 MPa Young's Modulus …" at bounding box center [467, 296] width 628 height 163
